Goal: Use online tool/utility: Utilize a website feature to perform a specific function

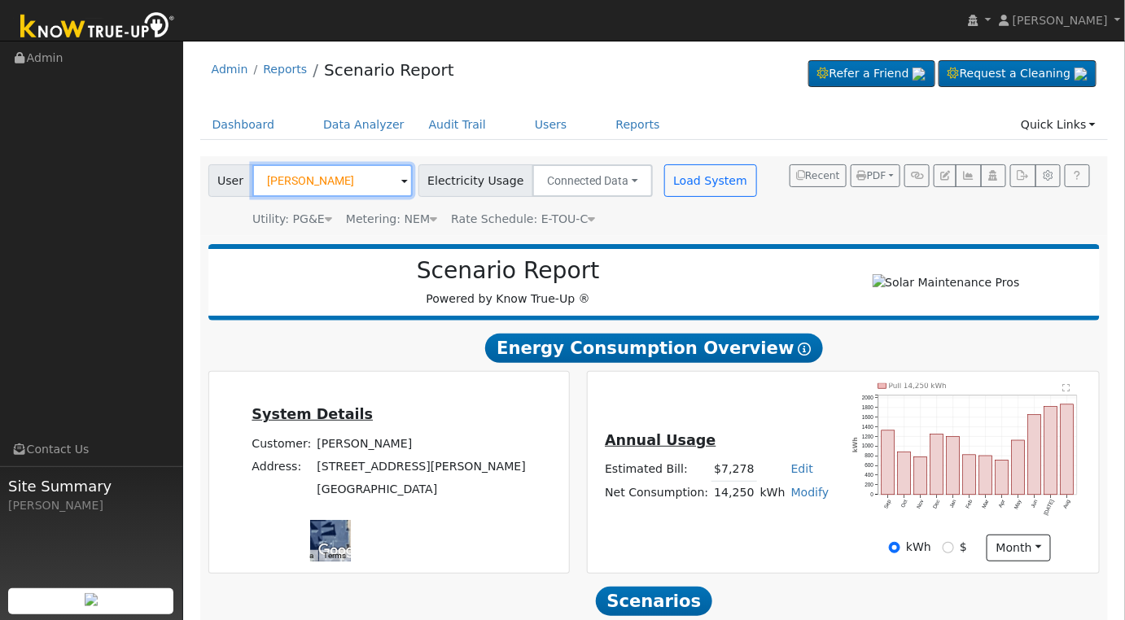
click at [347, 180] on input "[PERSON_NAME]" at bounding box center [332, 180] width 160 height 33
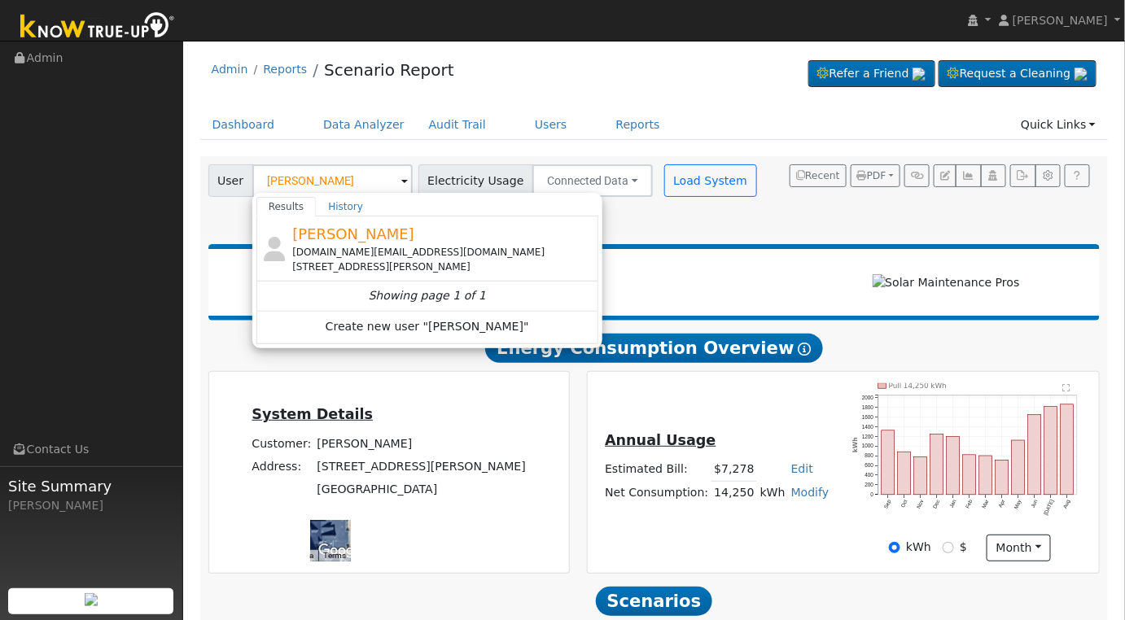
click at [358, 243] on div "[PERSON_NAME] [DOMAIN_NAME][EMAIL_ADDRESS][DOMAIN_NAME] [STREET_ADDRESS][PERSON…" at bounding box center [443, 248] width 302 height 51
type input "[PERSON_NAME]"
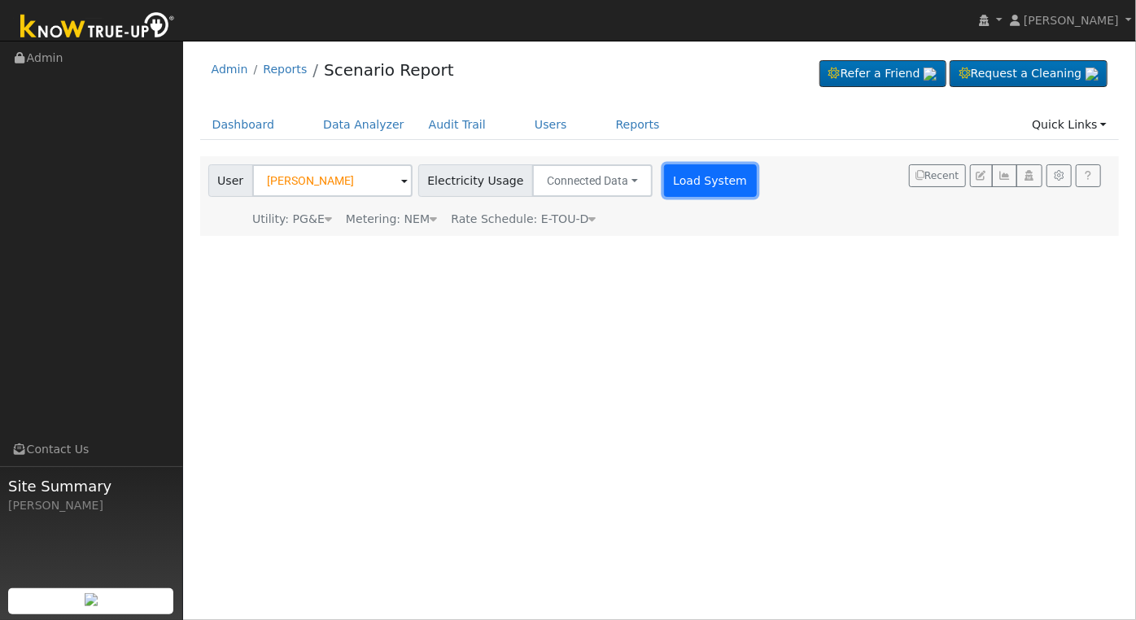
click at [680, 182] on button "Load System" at bounding box center [710, 180] width 93 height 33
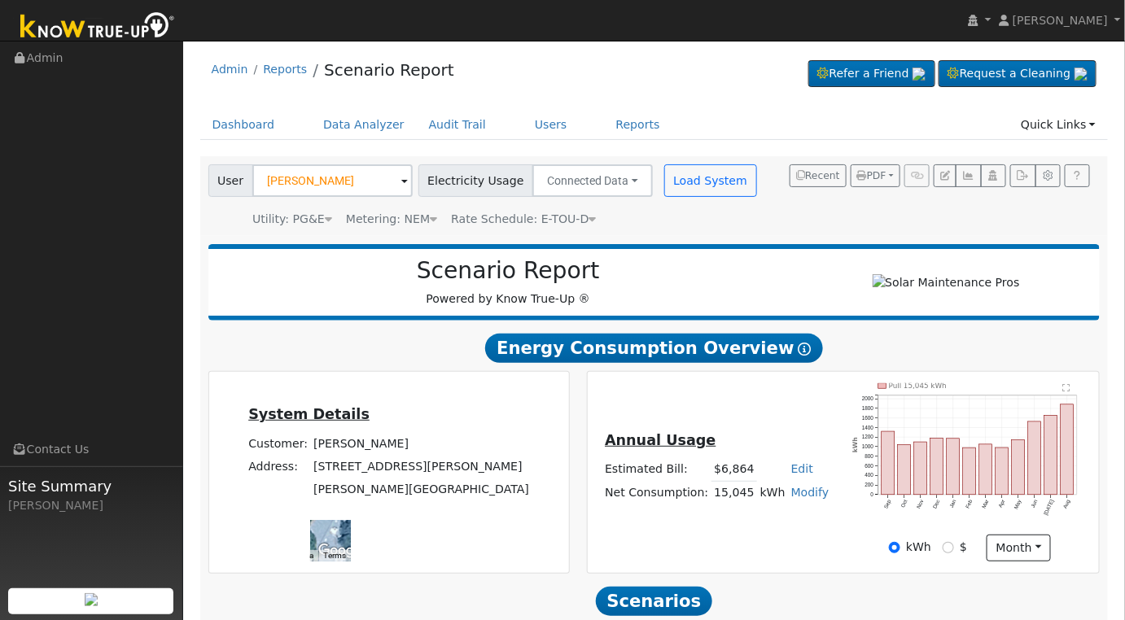
scroll to position [197, 0]
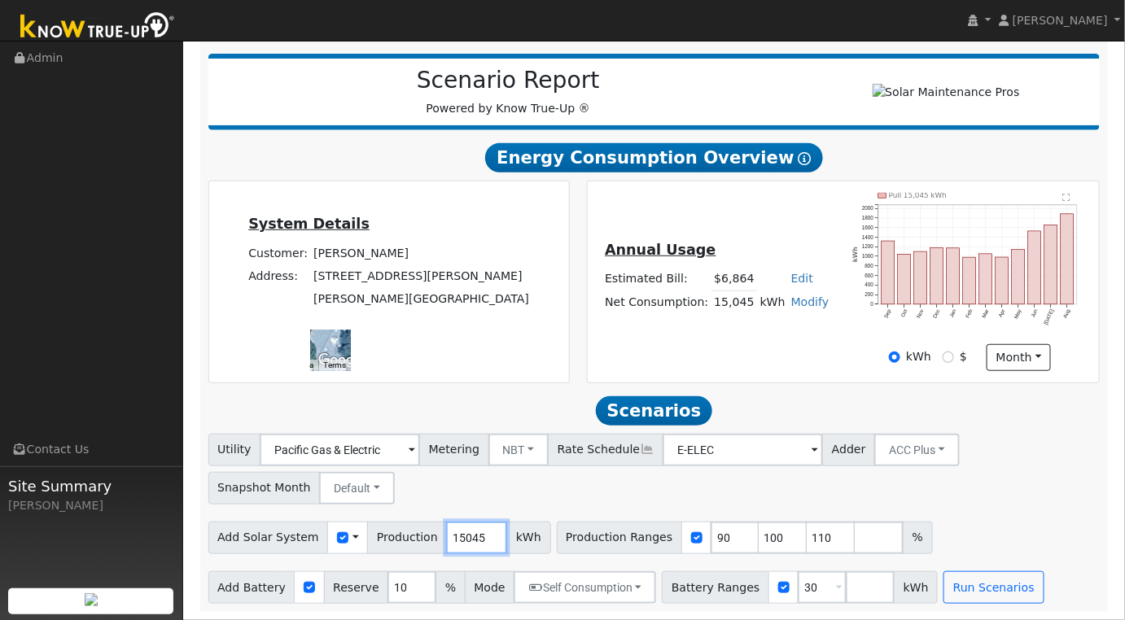
click at [460, 537] on input "15045" at bounding box center [476, 538] width 61 height 33
type input "20339"
click at [711, 534] on input "90" at bounding box center [735, 538] width 49 height 33
type input "100"
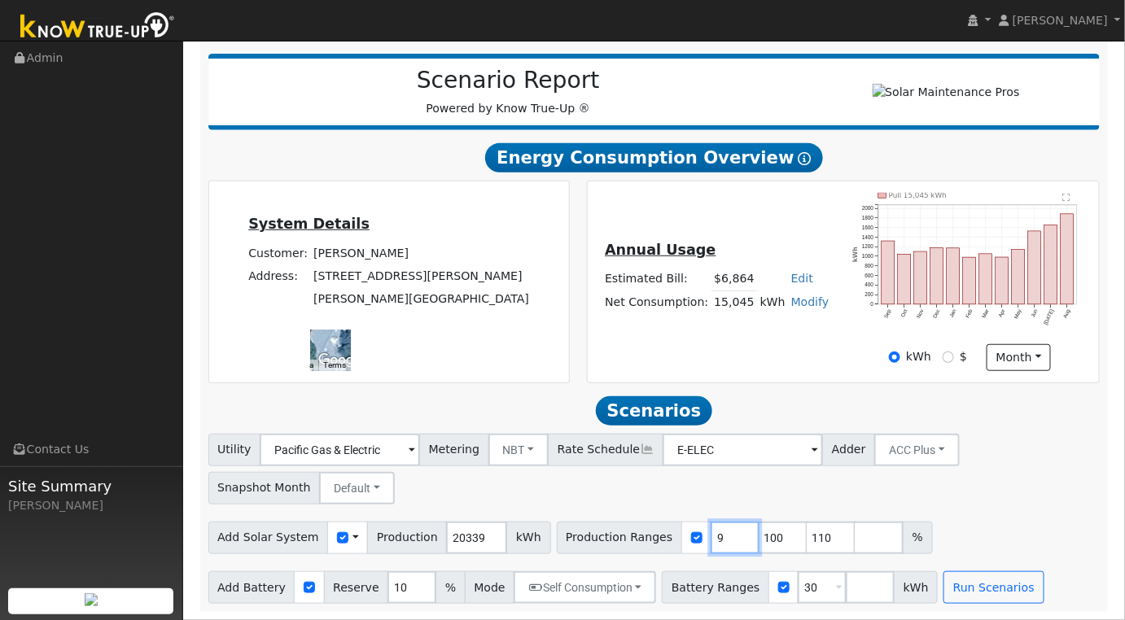
type input "110"
type input "100"
click at [798, 588] on input "30" at bounding box center [822, 587] width 49 height 33
type input "3"
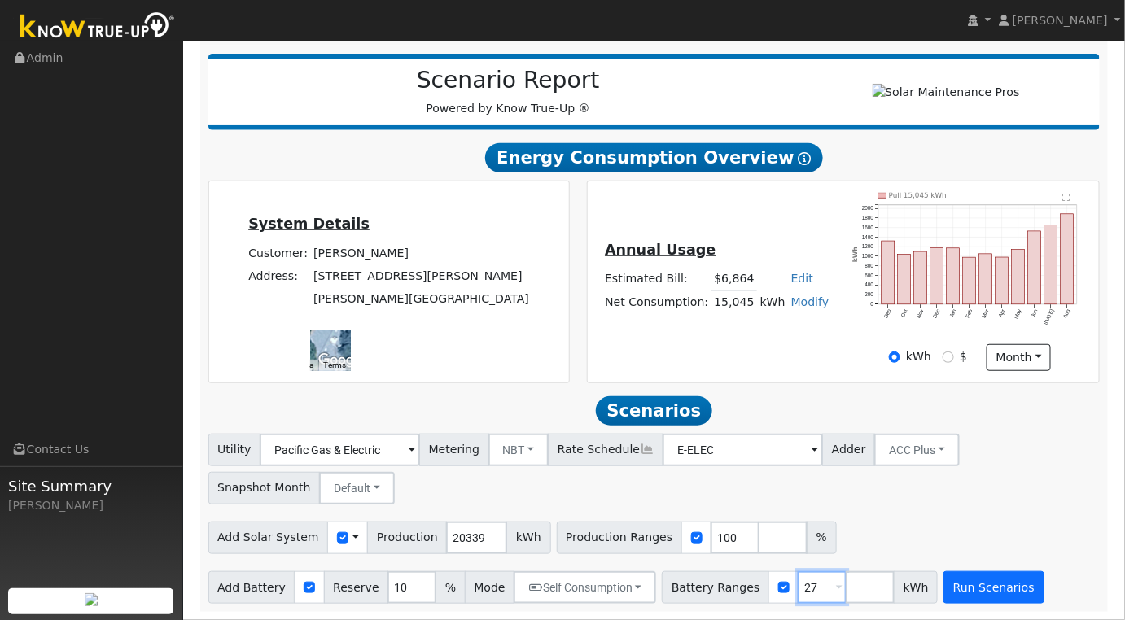
type input "27"
click at [943, 583] on button "Run Scenarios" at bounding box center [993, 587] width 100 height 33
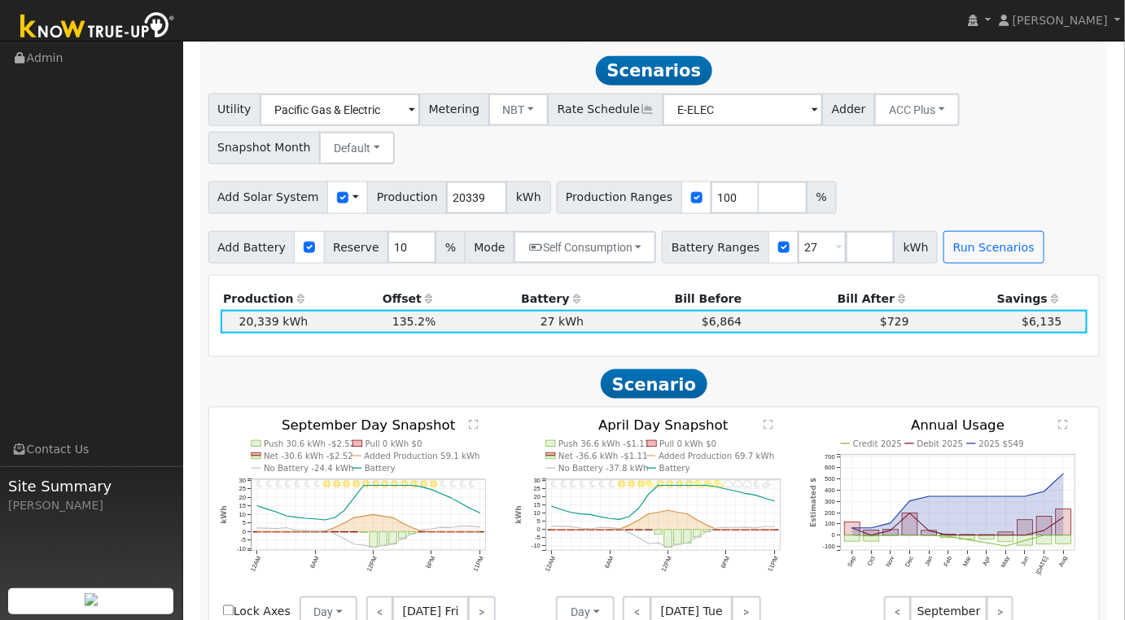
scroll to position [542, 0]
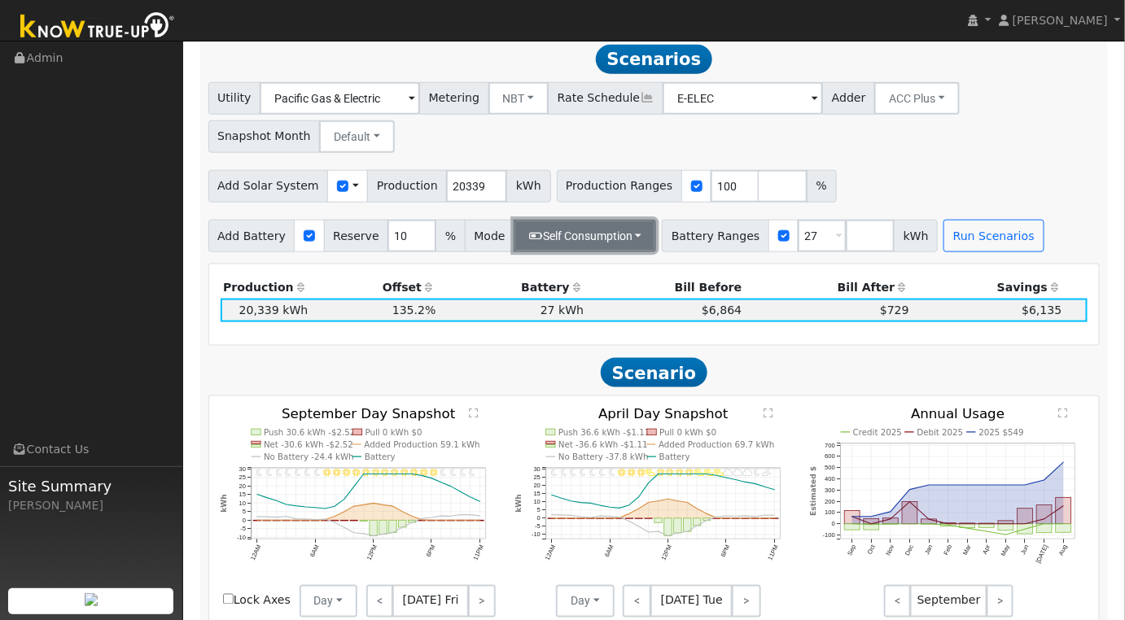
click at [624, 243] on button "Self Consumption" at bounding box center [585, 236] width 142 height 33
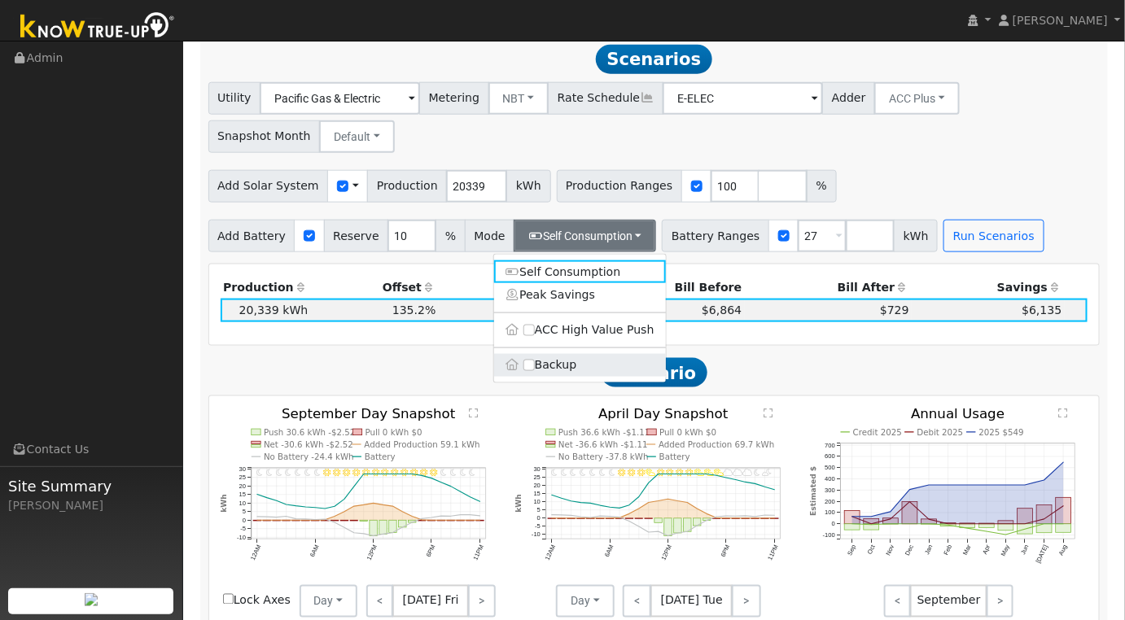
click at [542, 373] on label "Backup" at bounding box center [580, 365] width 172 height 23
click at [535, 371] on input "Backup" at bounding box center [528, 365] width 11 height 11
type input "20"
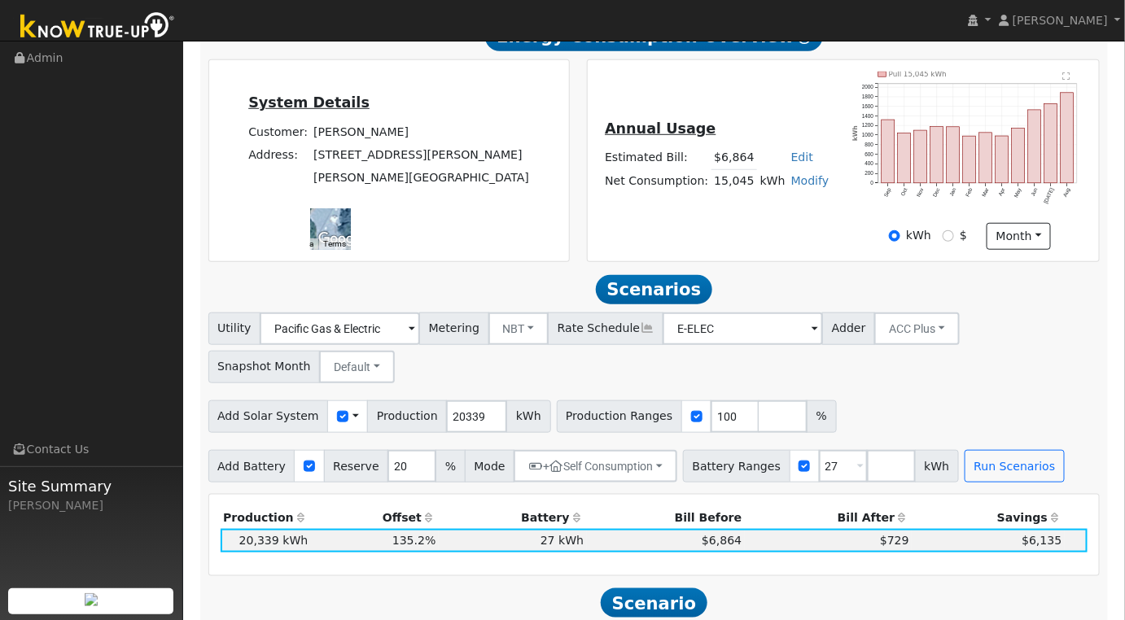
scroll to position [0, 0]
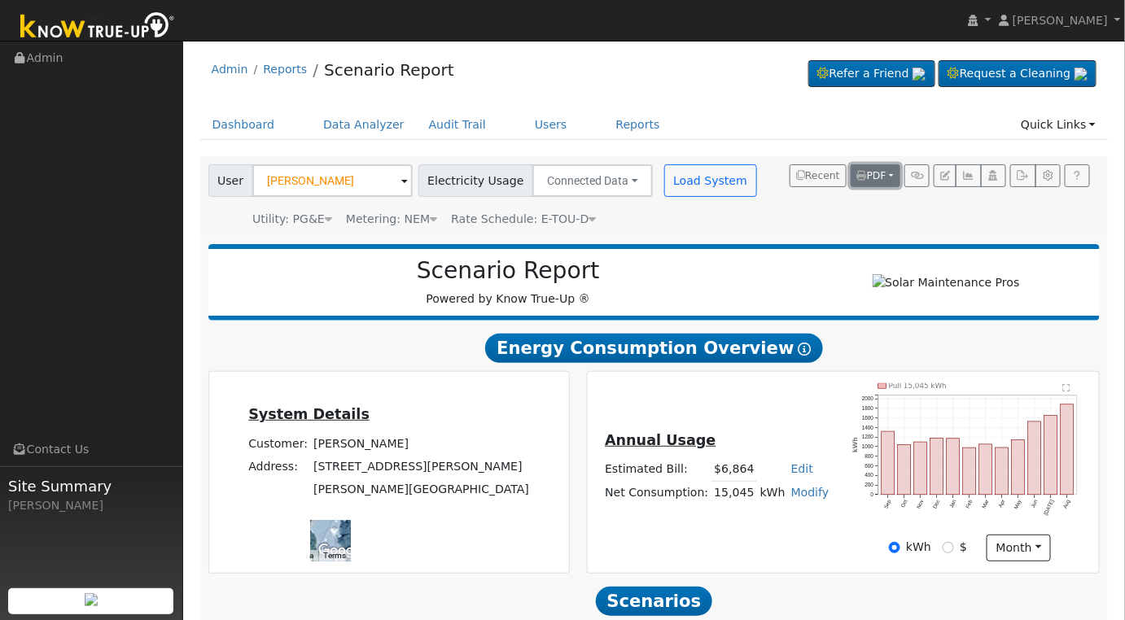
click at [880, 173] on span "PDF" at bounding box center [871, 175] width 29 height 11
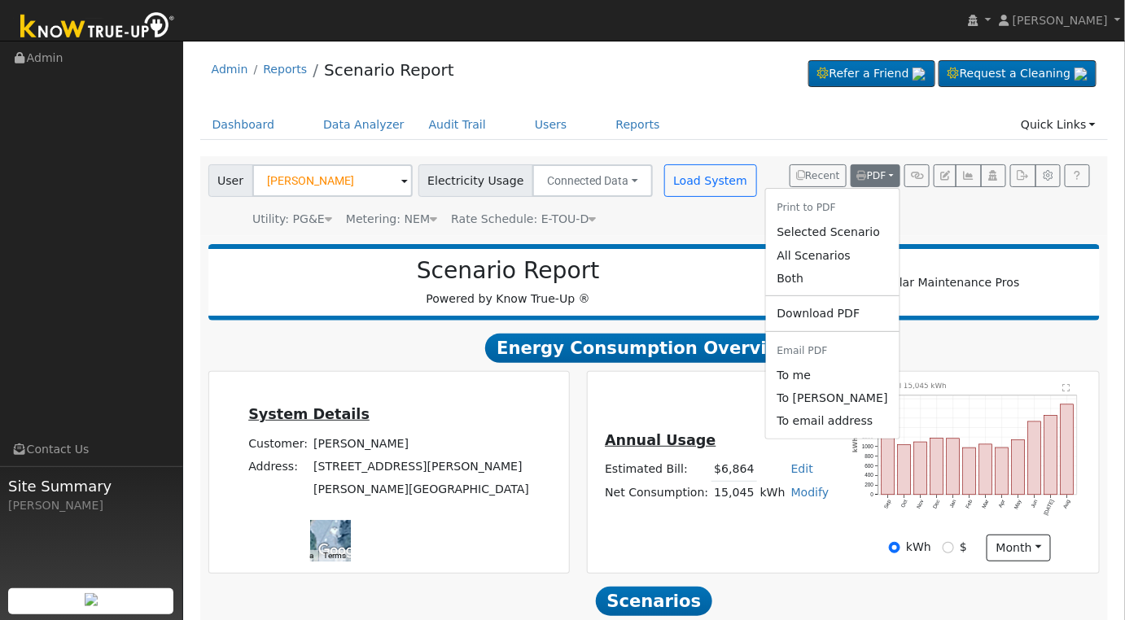
click at [692, 289] on div "Scenario Report Powered by Know True-Up ®" at bounding box center [509, 282] width 584 height 50
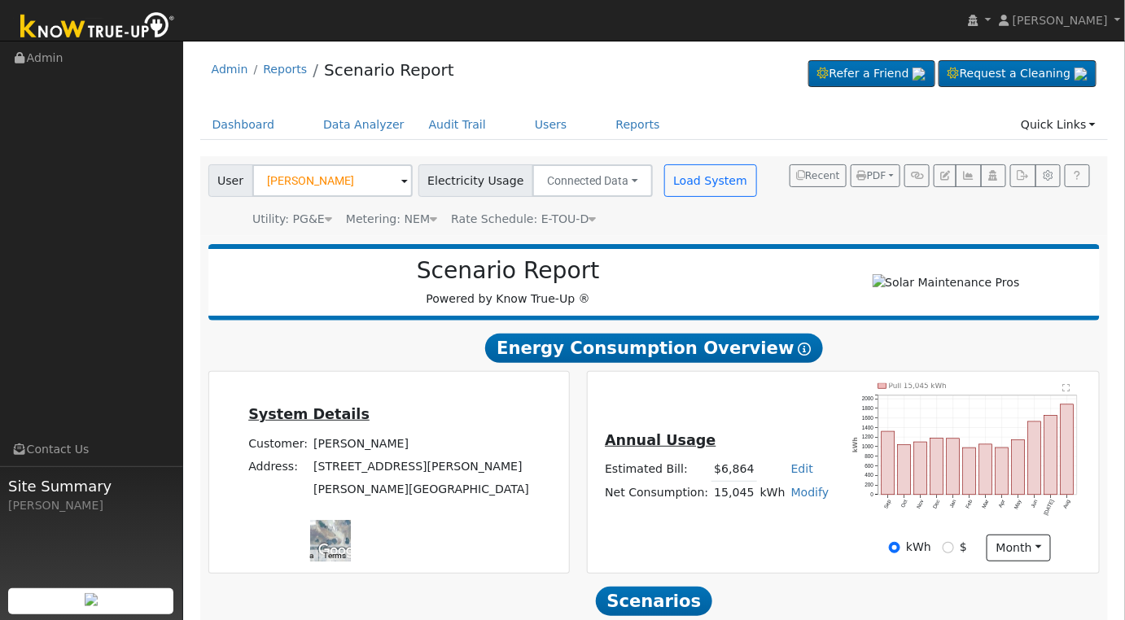
drag, startPoint x: 518, startPoint y: 442, endPoint x: 531, endPoint y: 517, distance: 76.0
click at [351, 521] on div at bounding box center [330, 541] width 41 height 41
drag, startPoint x: 527, startPoint y: 453, endPoint x: 491, endPoint y: 386, distance: 76.8
click at [491, 386] on div "System Details Customer: [PERSON_NAME] Address: [STREET_ADDRESS][PERSON_NAME][P…" at bounding box center [389, 472] width 360 height 201
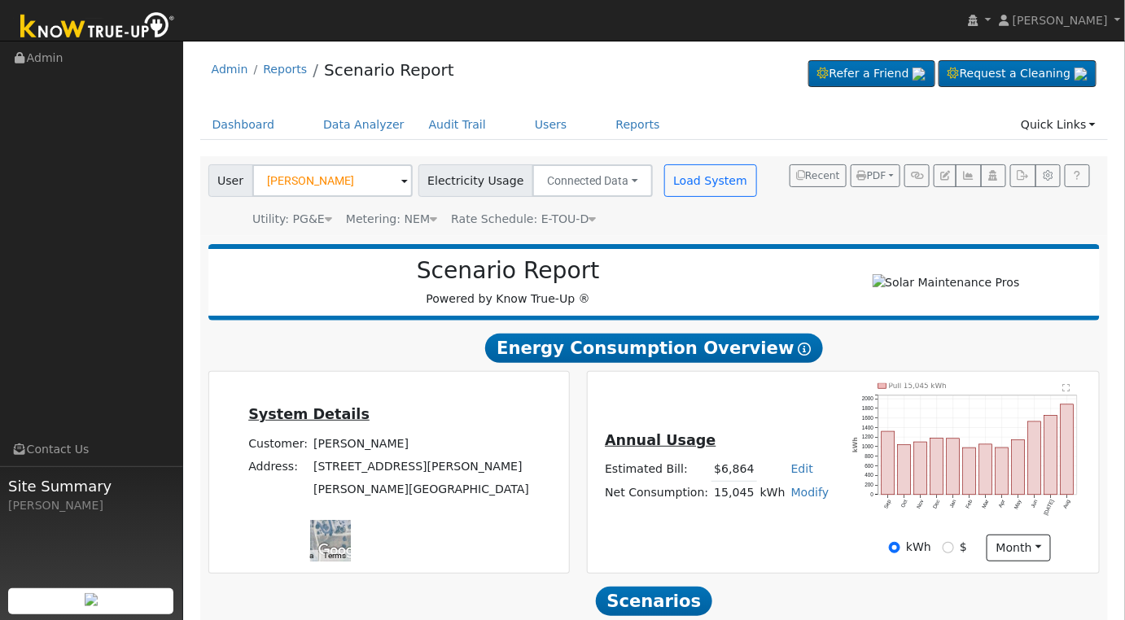
drag, startPoint x: 525, startPoint y: 435, endPoint x: 464, endPoint y: 535, distance: 117.3
click at [351, 535] on div "Map Data Imagery ©2025 Airbus, Maxar Technologies Imagery ©2025 Airbus, Maxar T…" at bounding box center [330, 541] width 41 height 41
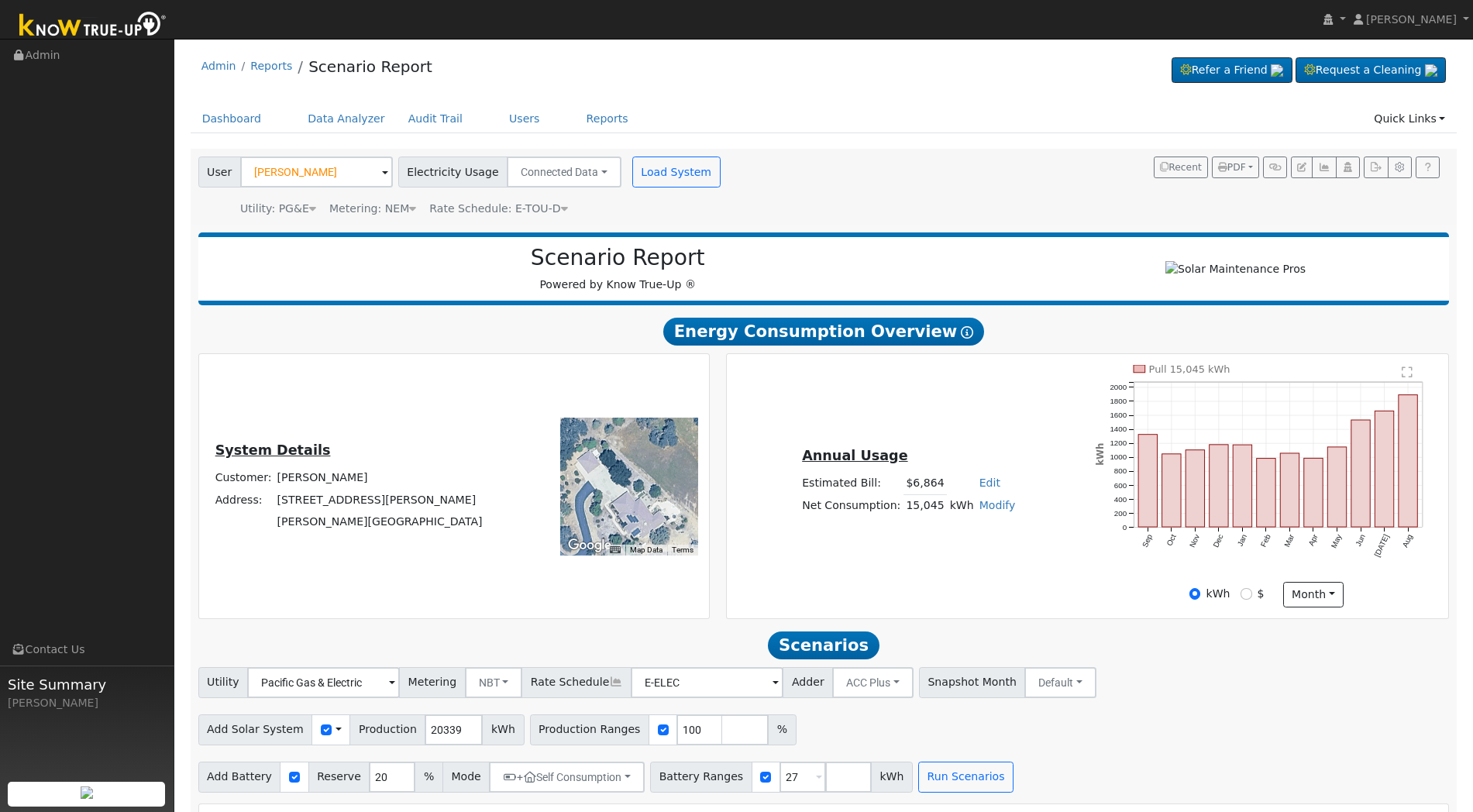
drag, startPoint x: 623, startPoint y: 493, endPoint x: 652, endPoint y: 414, distance: 84.2
click at [652, 414] on div "To navigate the map with touch gestures double-tap and hold your finger on the …" at bounding box center [601, 485] width 210 height 243
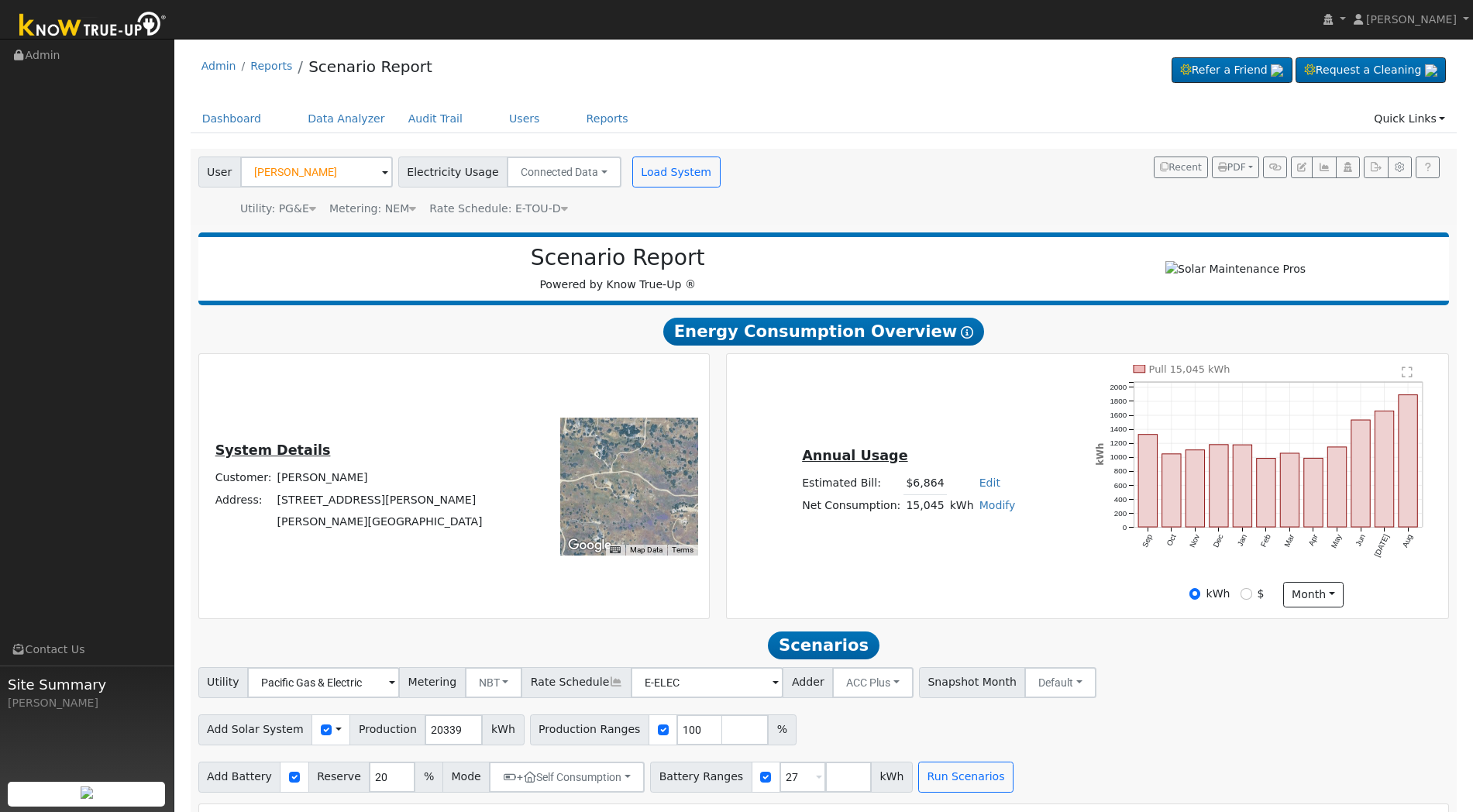
drag, startPoint x: 643, startPoint y: 518, endPoint x: 662, endPoint y: 403, distance: 116.6
click at [662, 403] on div "To navigate the map with touch gestures double-tap and hold your finger on the …" at bounding box center [601, 485] width 210 height 243
drag, startPoint x: 647, startPoint y: 500, endPoint x: 548, endPoint y: 449, distance: 111.4
click at [548, 449] on div "To navigate the map with touch gestures double-tap and hold your finger on the …" at bounding box center [601, 485] width 210 height 243
drag, startPoint x: 601, startPoint y: 452, endPoint x: 600, endPoint y: 522, distance: 70.0
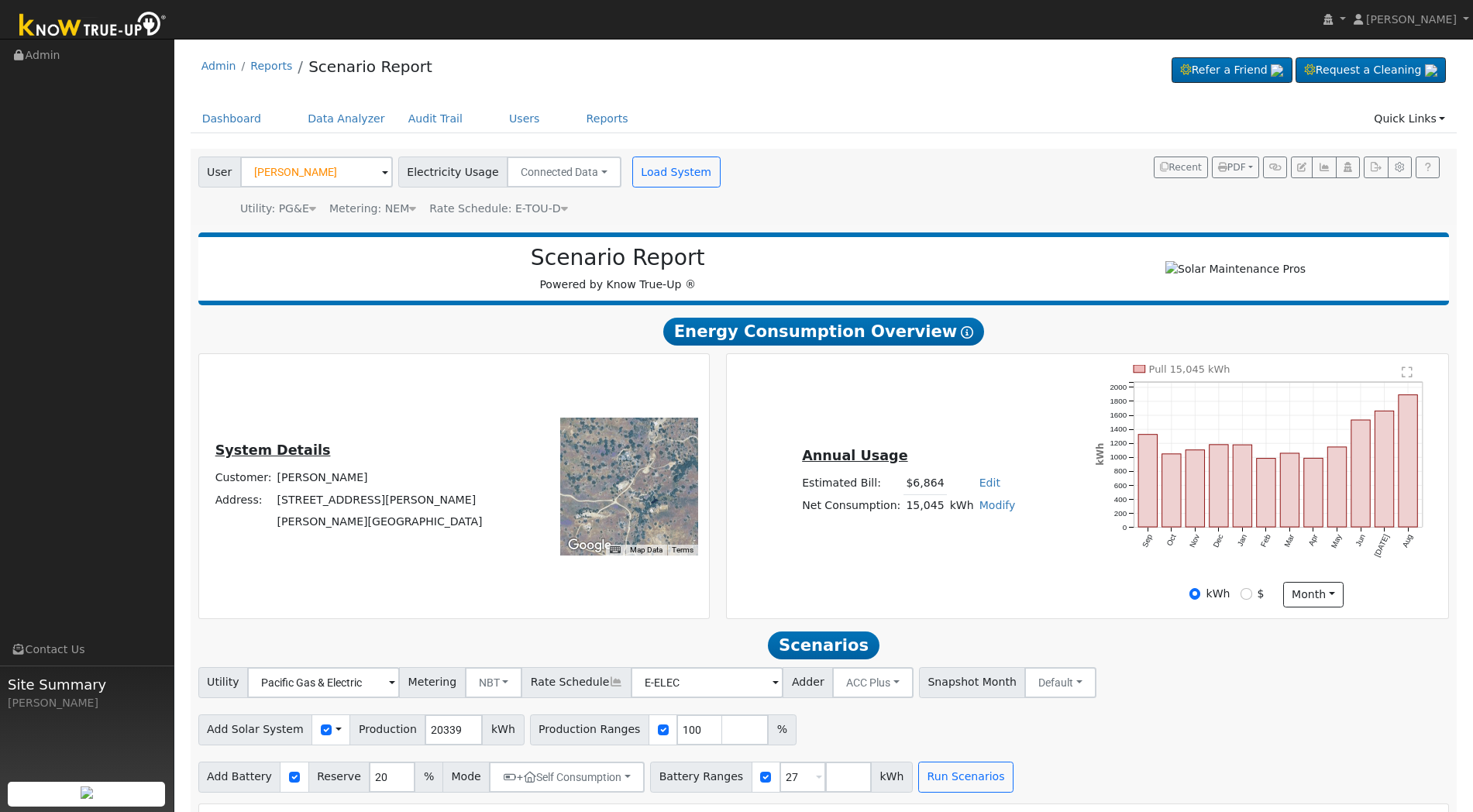
click at [600, 522] on div at bounding box center [628, 486] width 138 height 138
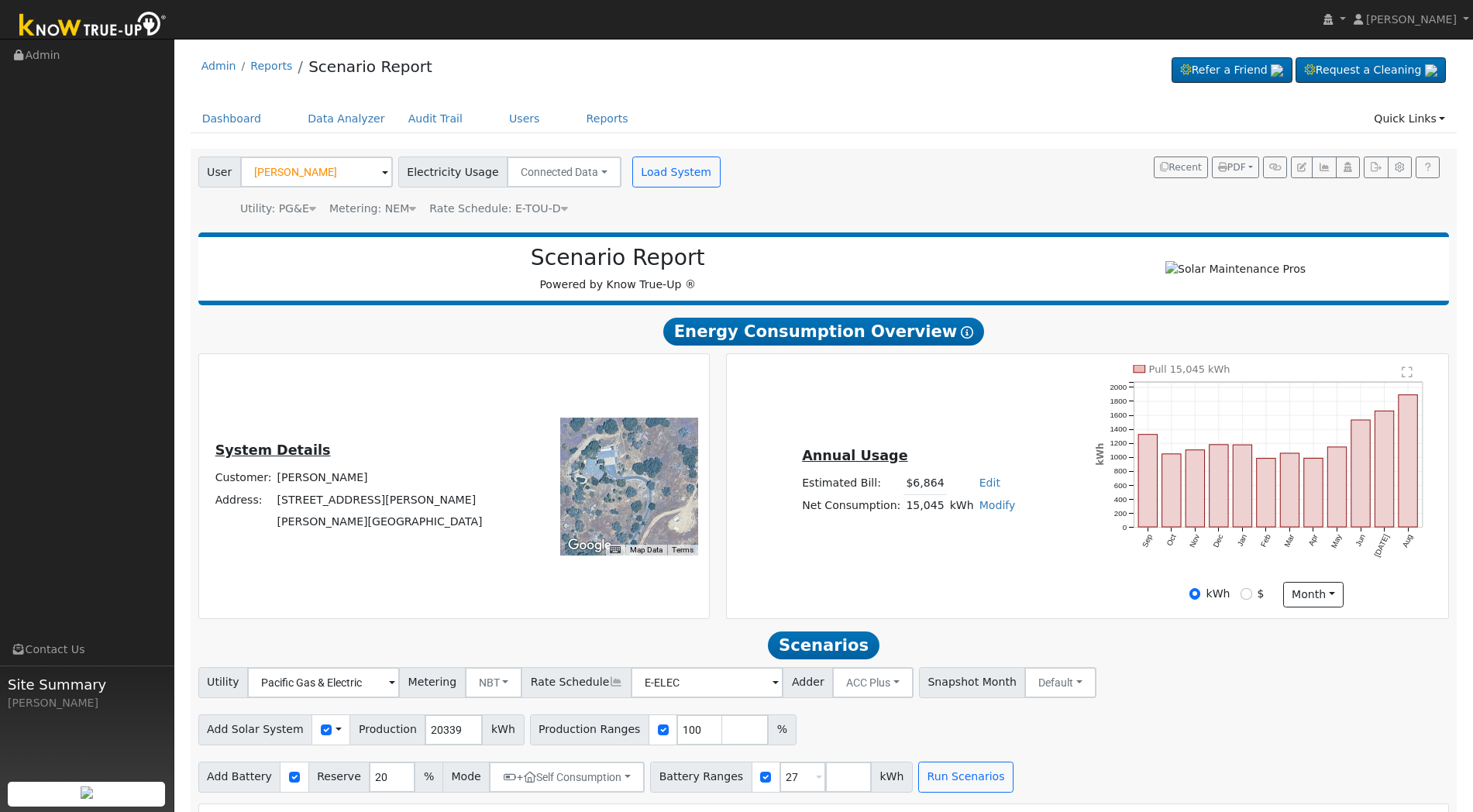
drag, startPoint x: 630, startPoint y: 500, endPoint x: 657, endPoint y: 523, distance: 35.5
click at [657, 523] on div at bounding box center [628, 486] width 138 height 138
click at [642, 503] on div at bounding box center [628, 486] width 138 height 138
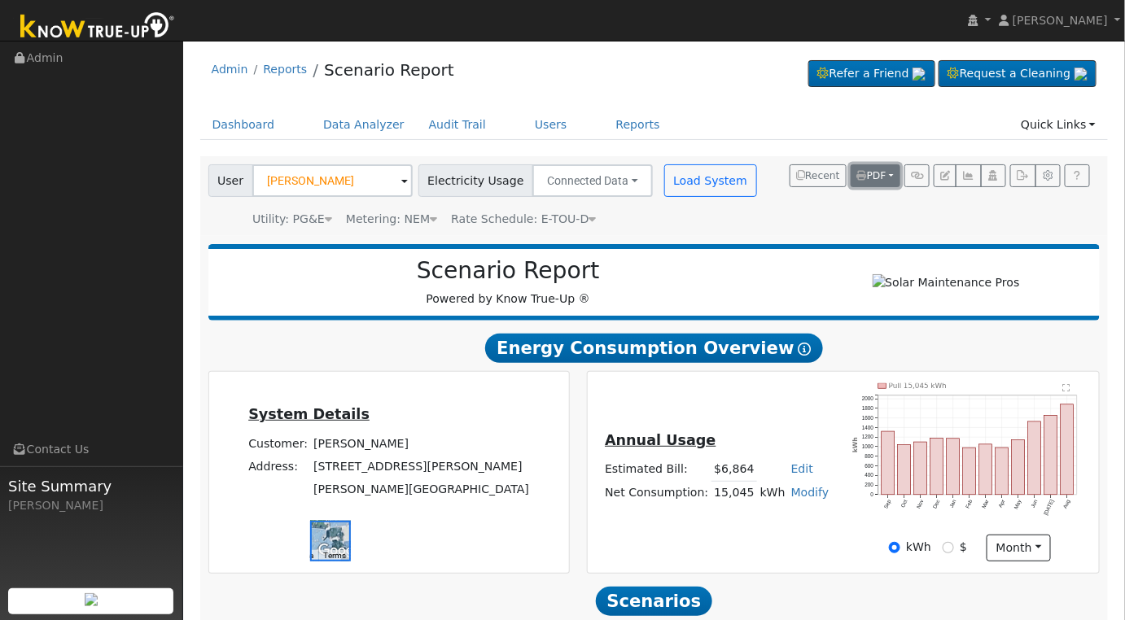
click at [892, 171] on button "PDF" at bounding box center [876, 175] width 50 height 23
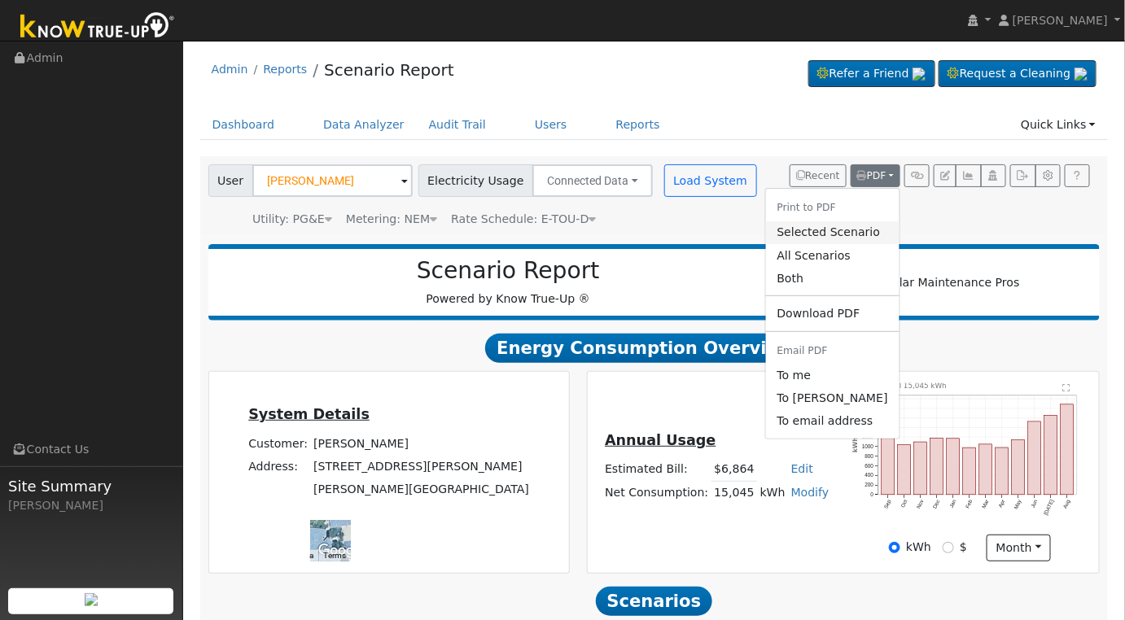
click at [845, 234] on link "Selected Scenario" at bounding box center [831, 232] width 133 height 23
